Goal: Task Accomplishment & Management: Complete application form

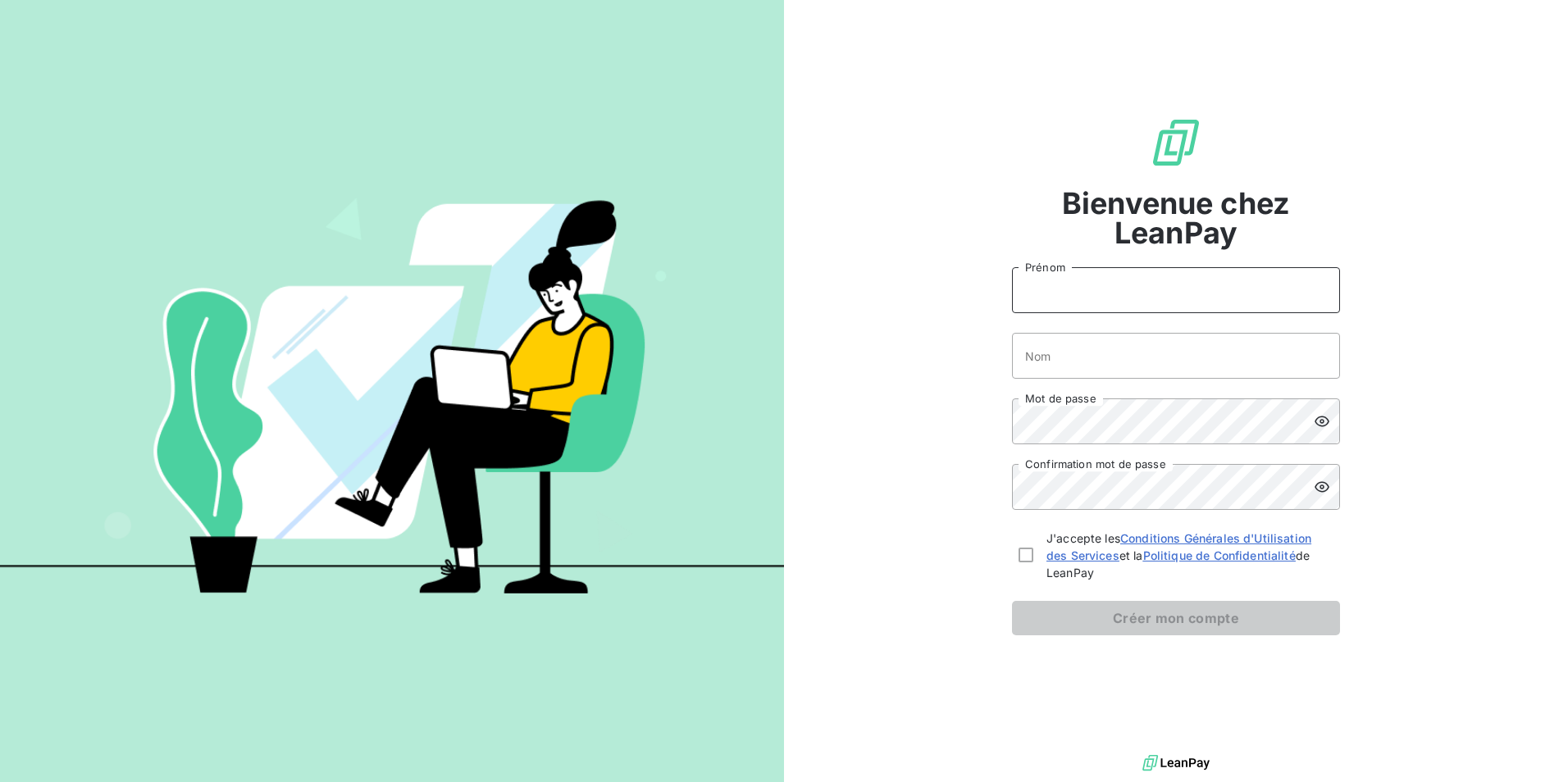
click at [1083, 295] on input "Prénom" at bounding box center [1176, 290] width 328 height 46
type input "[PERSON_NAME]"
click at [1070, 358] on input "Nom" at bounding box center [1176, 356] width 328 height 46
type input "EKOMAN"
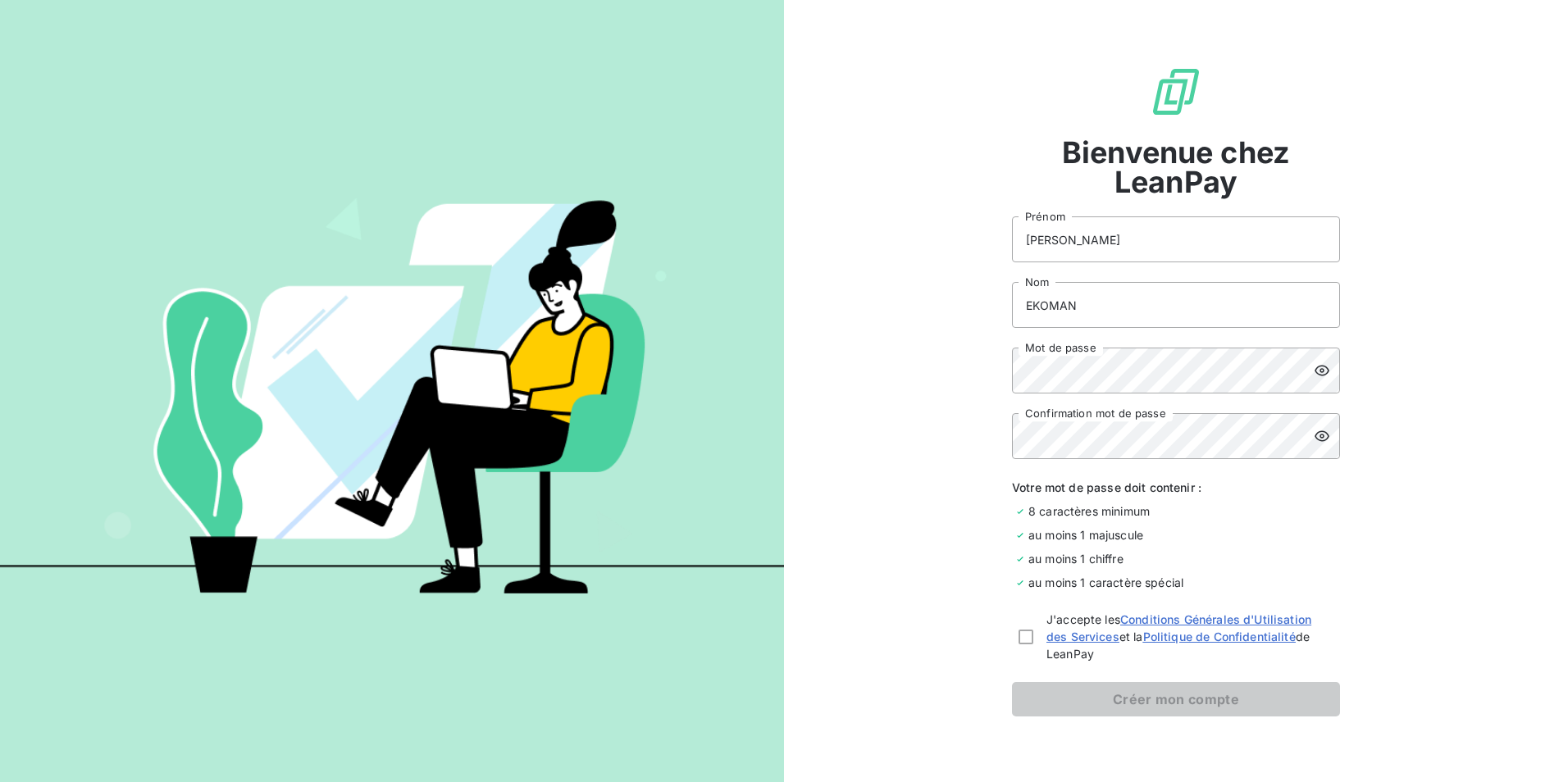
click at [1318, 370] on icon at bounding box center [1322, 370] width 15 height 11
click at [1316, 373] on icon at bounding box center [1322, 370] width 17 height 17
click at [1318, 376] on icon at bounding box center [1322, 370] width 17 height 17
click at [1314, 371] on icon at bounding box center [1322, 370] width 17 height 17
click at [1318, 436] on icon at bounding box center [1322, 436] width 15 height 11
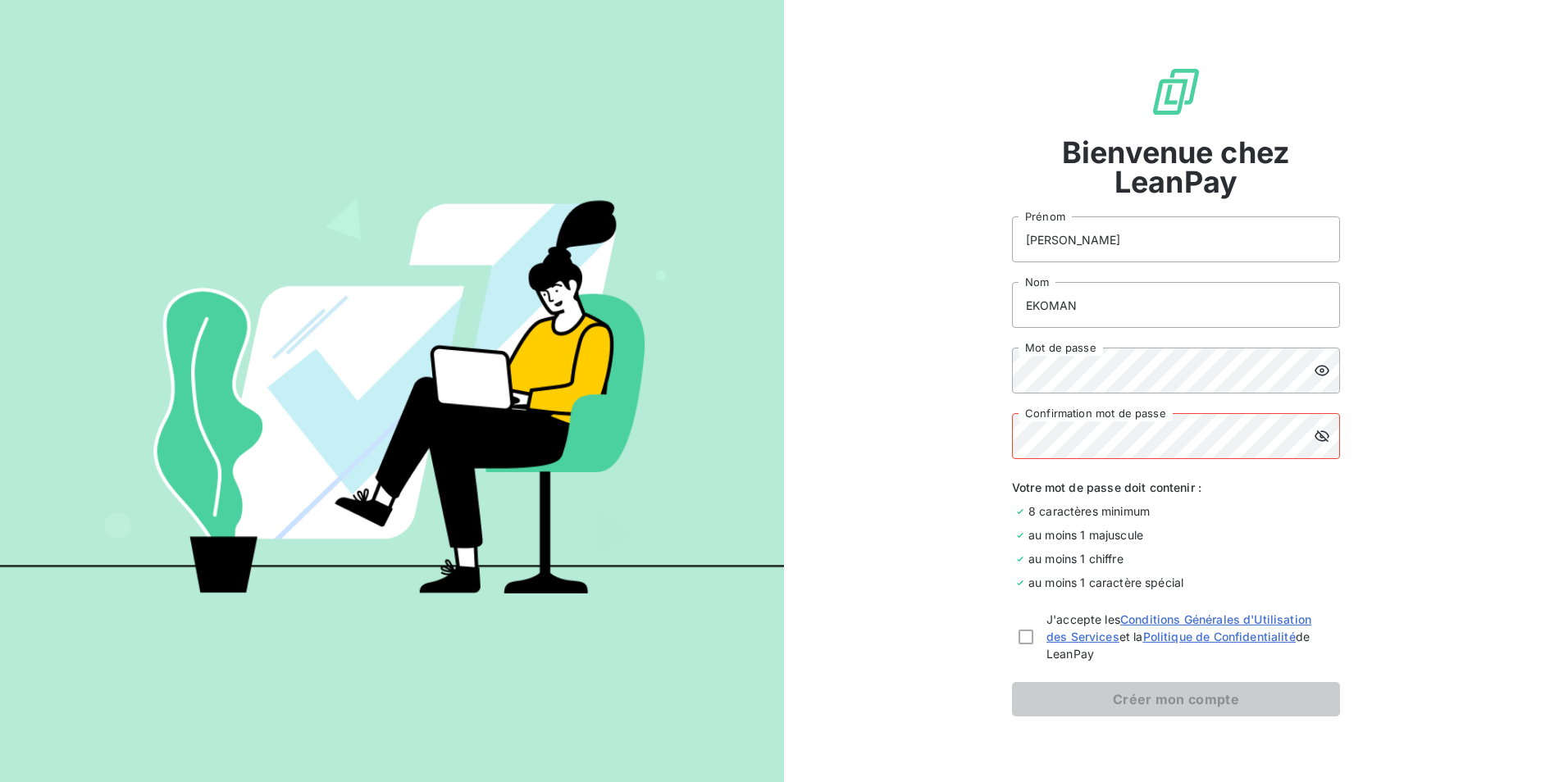
click at [1327, 437] on div at bounding box center [1327, 436] width 26 height 46
click at [1320, 427] on div at bounding box center [1327, 436] width 26 height 46
click at [1320, 432] on icon at bounding box center [1322, 436] width 15 height 12
click at [1025, 634] on div at bounding box center [1026, 637] width 15 height 15
checkbox input "true"
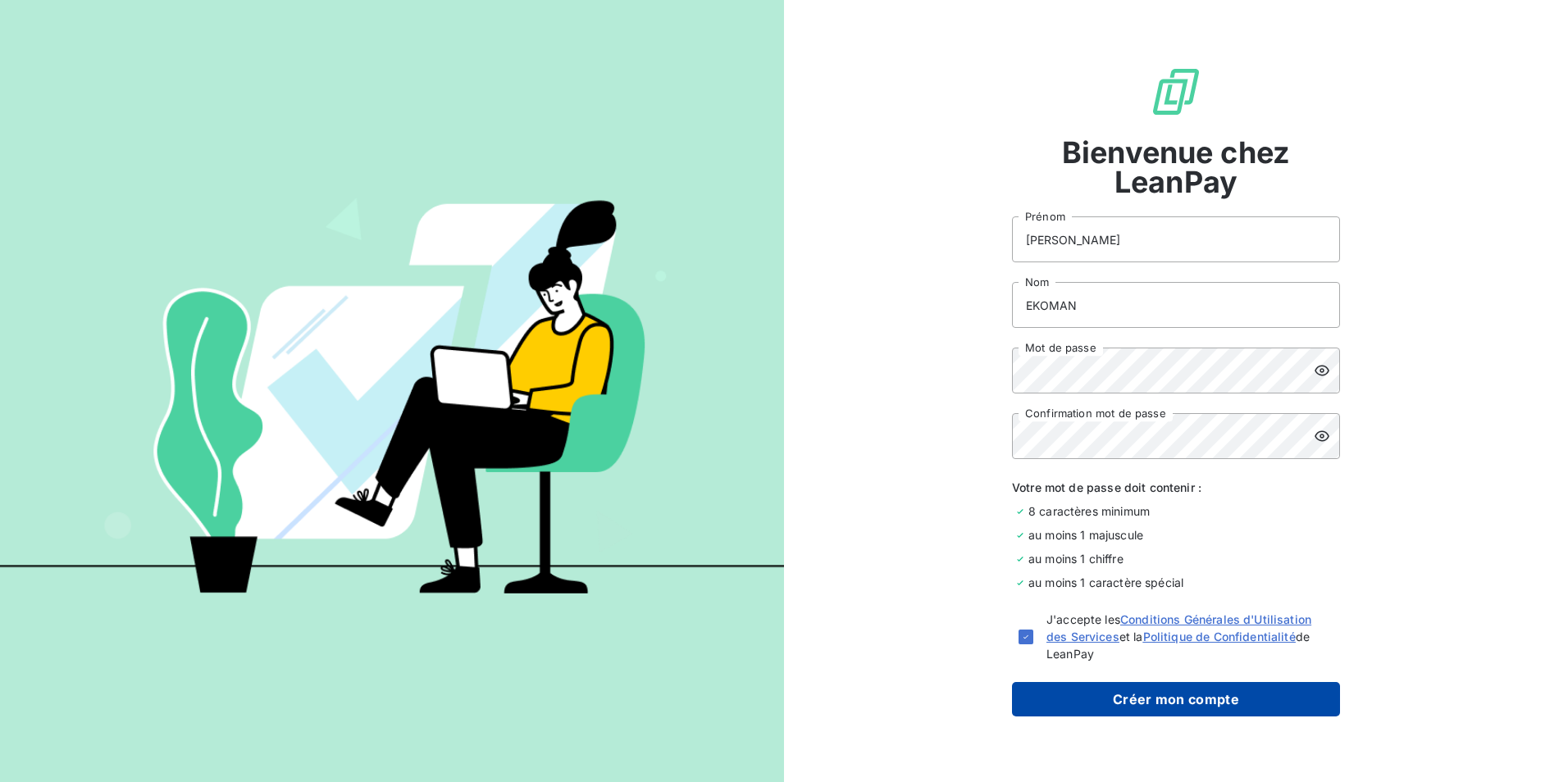
click at [1084, 703] on button "Créer mon compte" at bounding box center [1176, 699] width 328 height 35
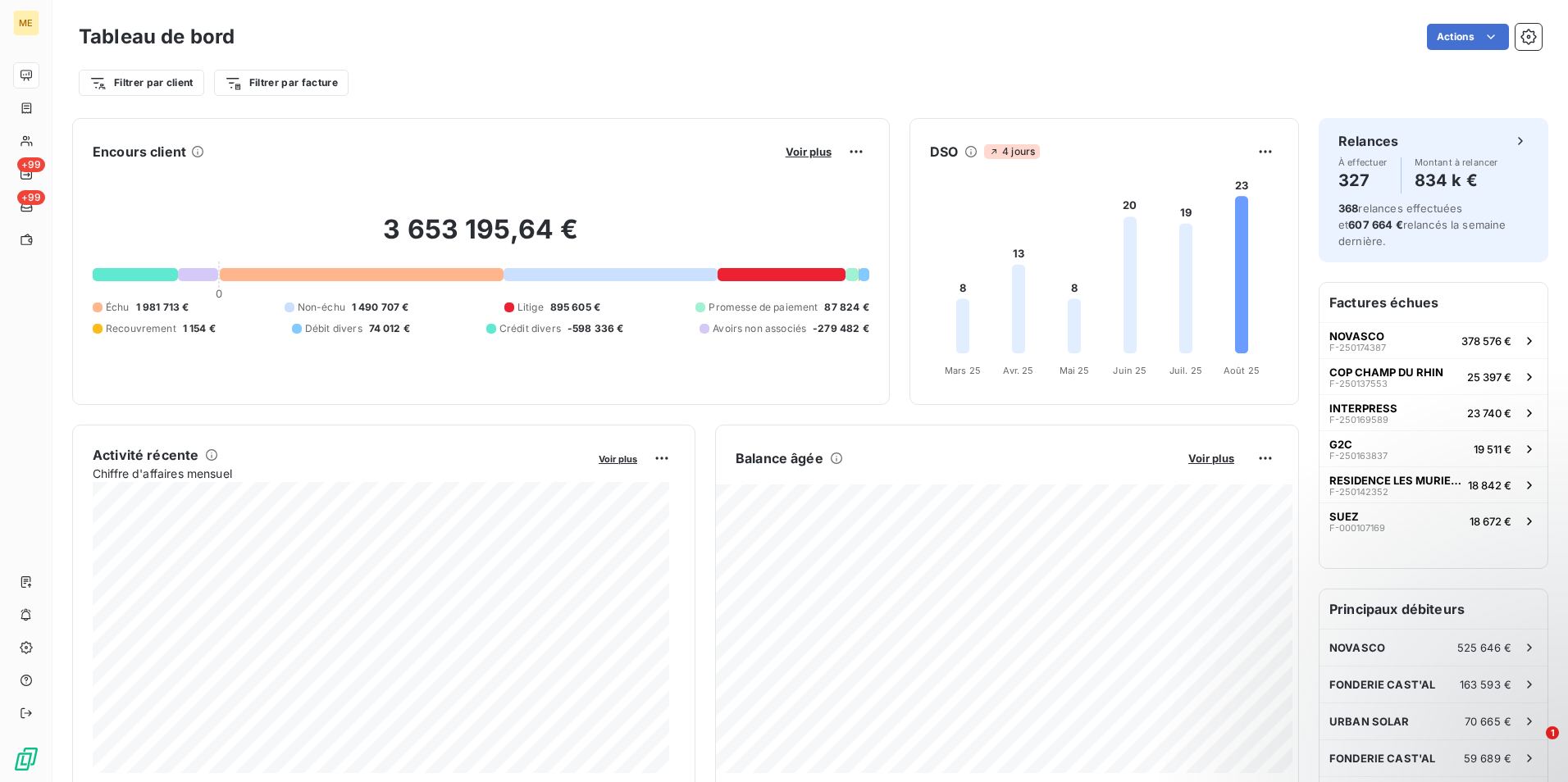
click at [936, 92] on div "Filtrer par client Filtrer par facture" at bounding box center [810, 83] width 1463 height 31
